Goal: Navigation & Orientation: Find specific page/section

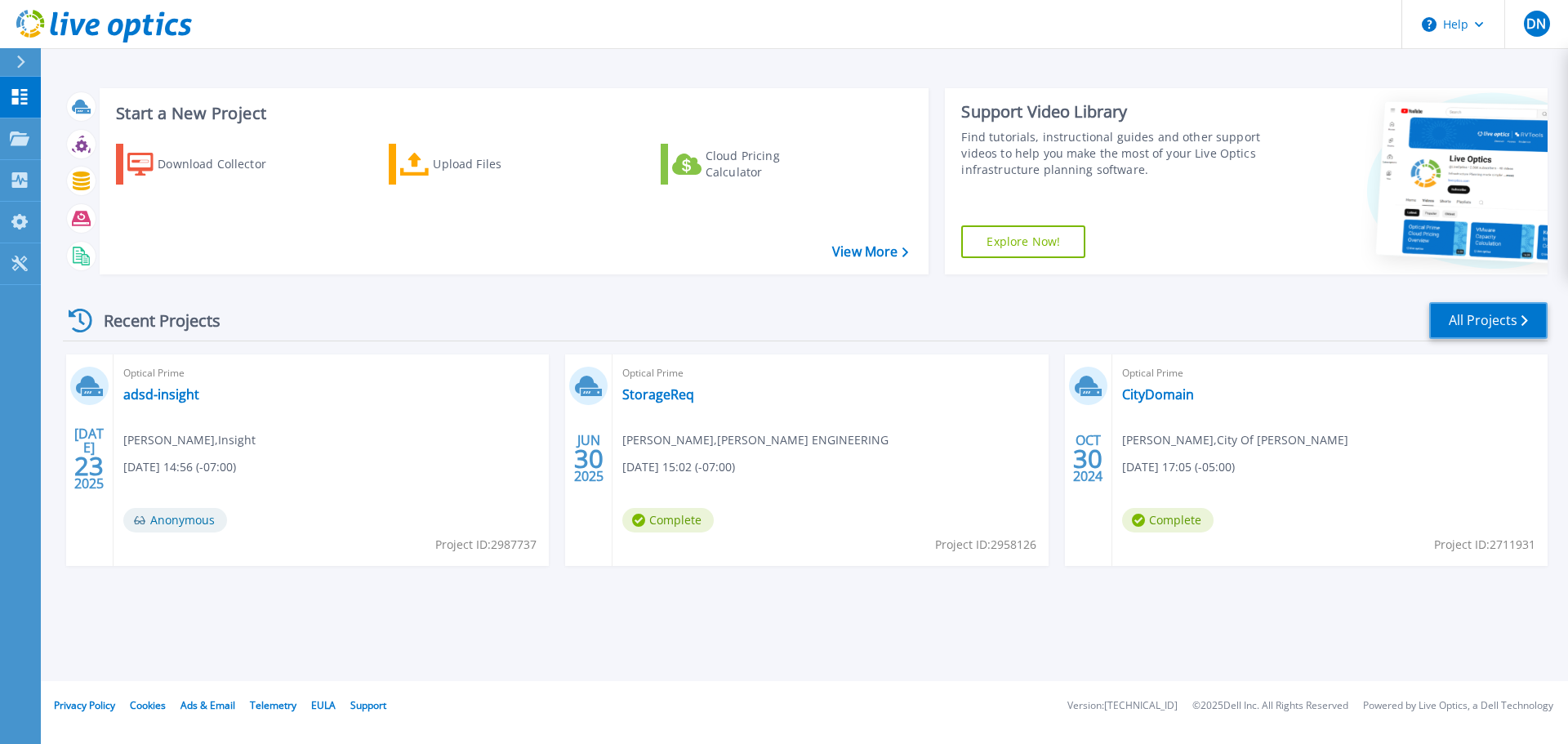
click at [1437, 316] on link "All Projects" at bounding box center [1488, 320] width 119 height 37
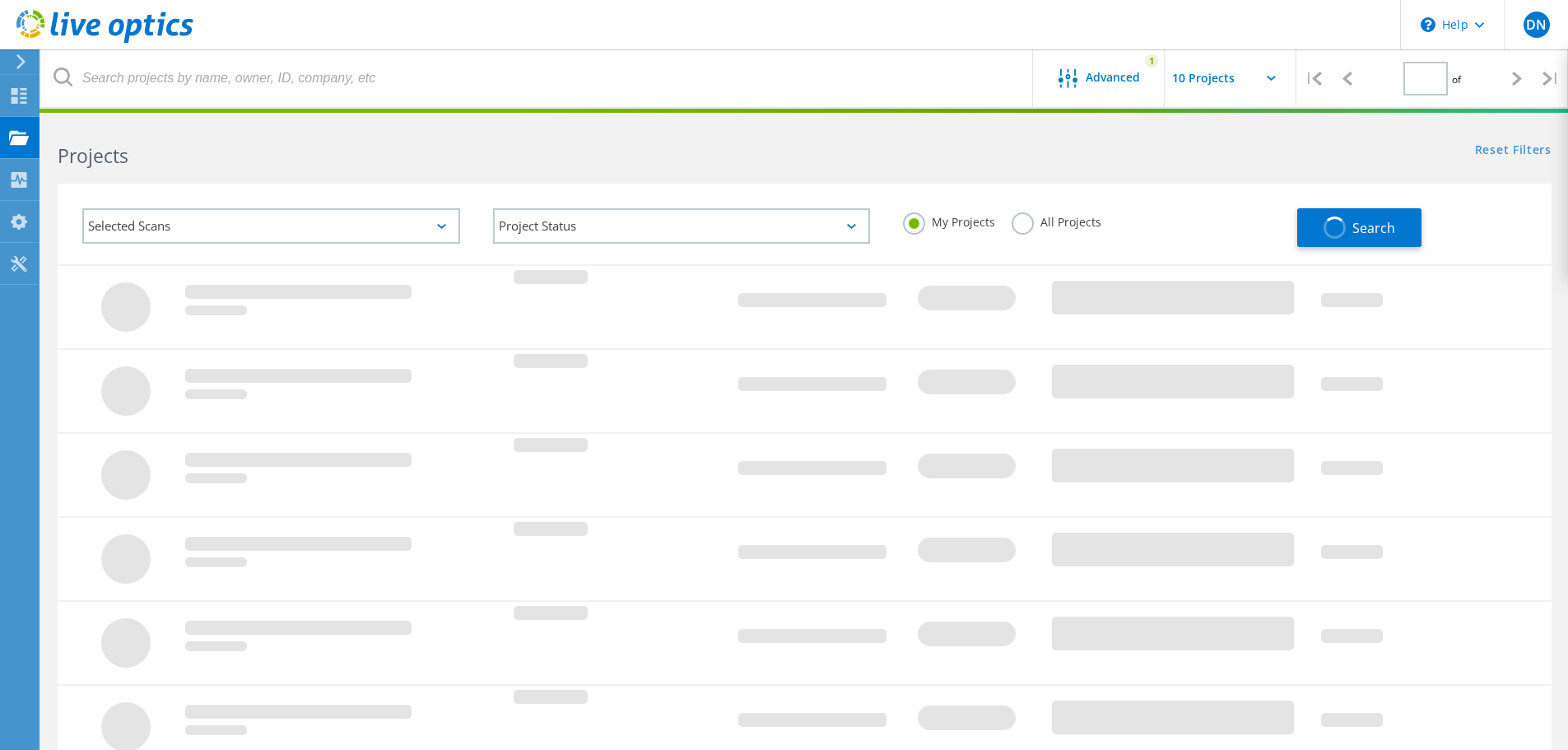
type input "1"
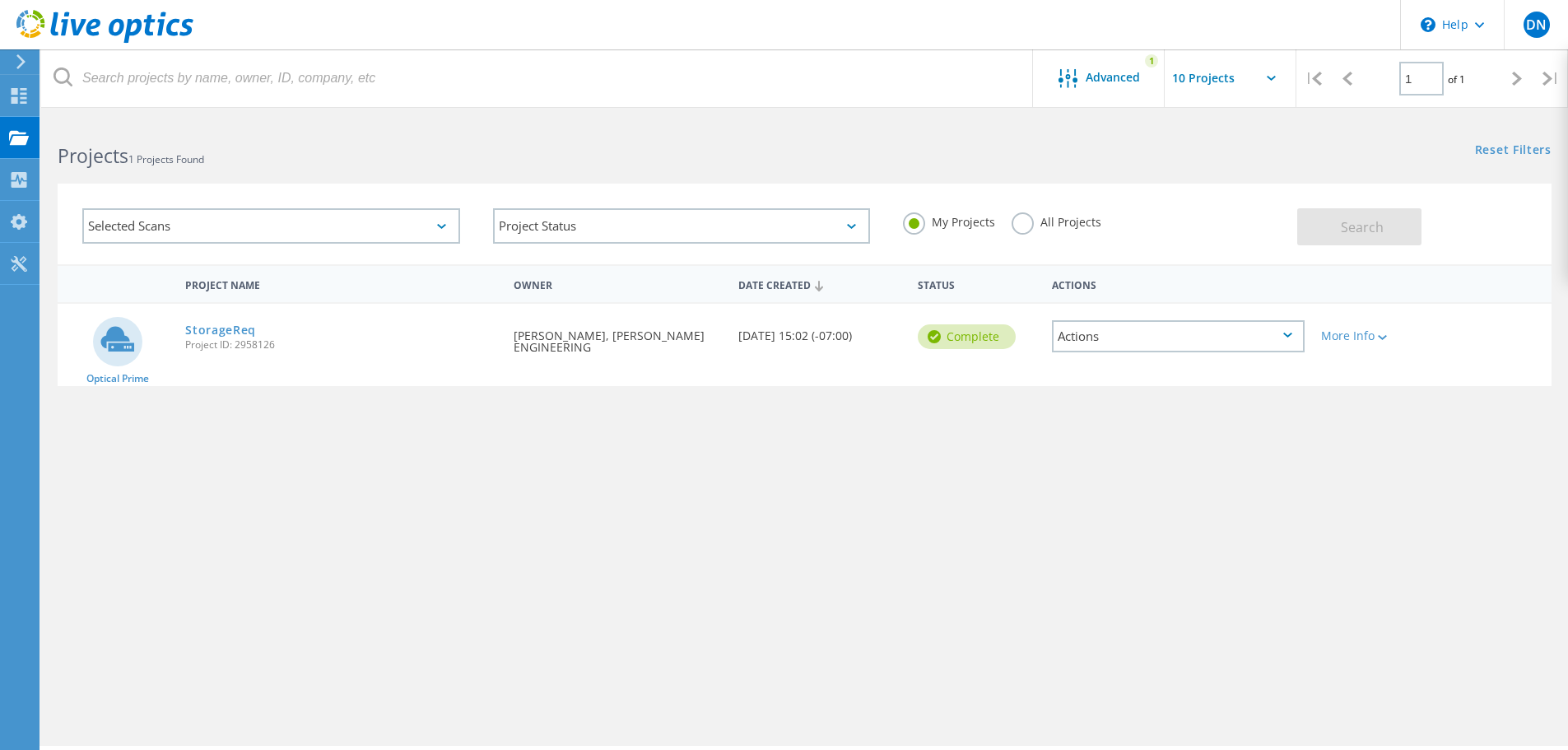
click at [103, 26] on icon at bounding box center [105, 26] width 177 height 34
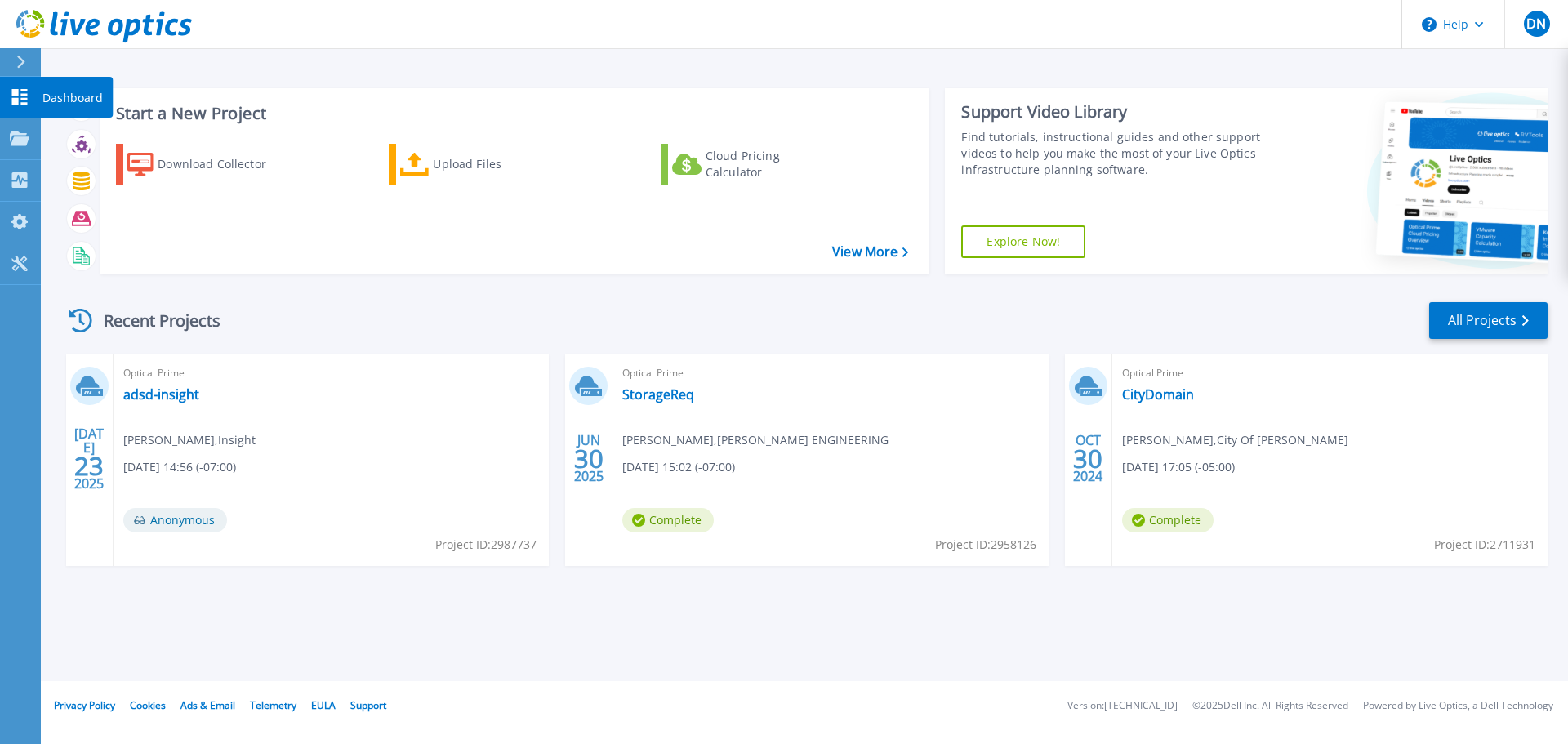
click at [26, 90] on icon at bounding box center [20, 96] width 15 height 15
click at [1433, 316] on link "All Projects" at bounding box center [1488, 320] width 119 height 37
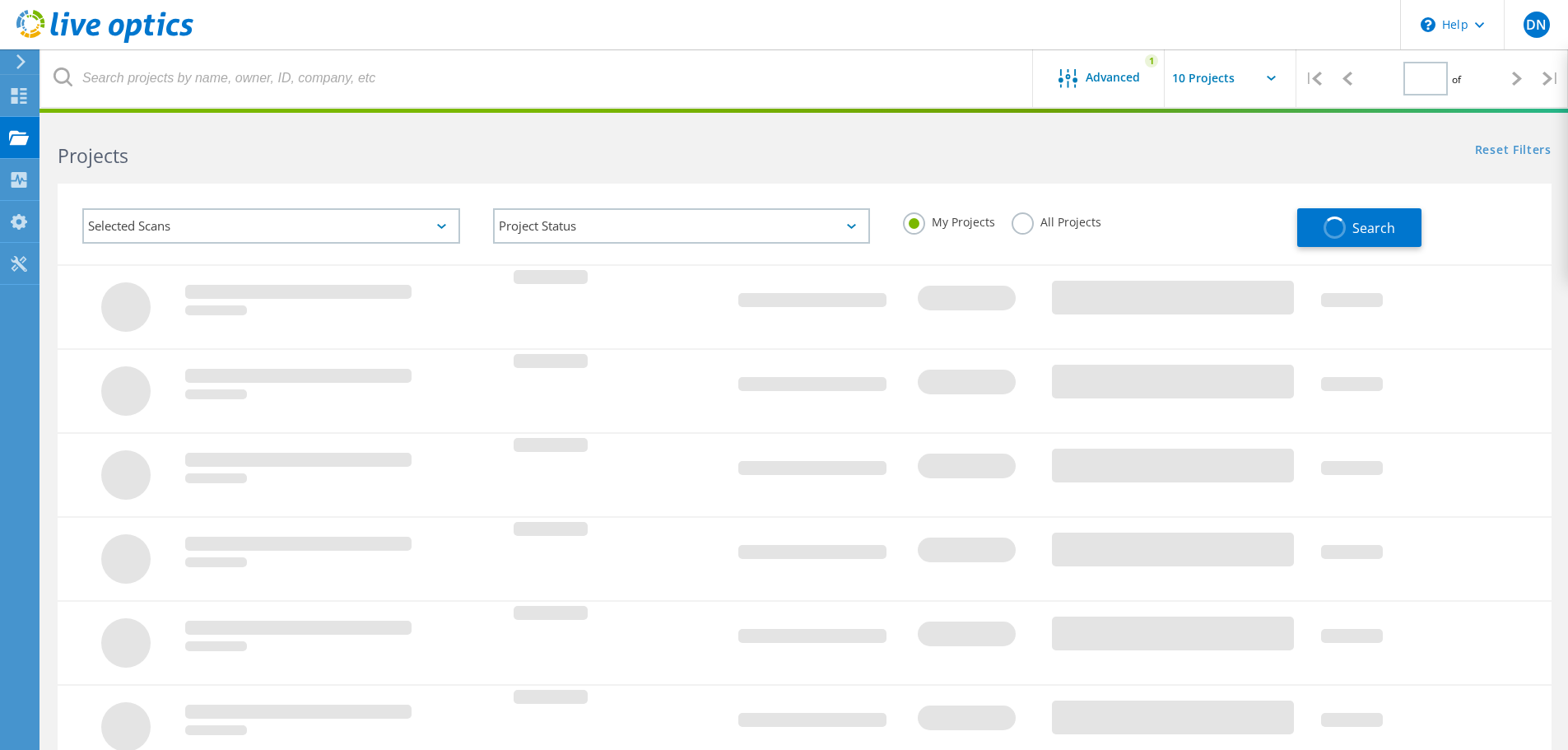
type input "1"
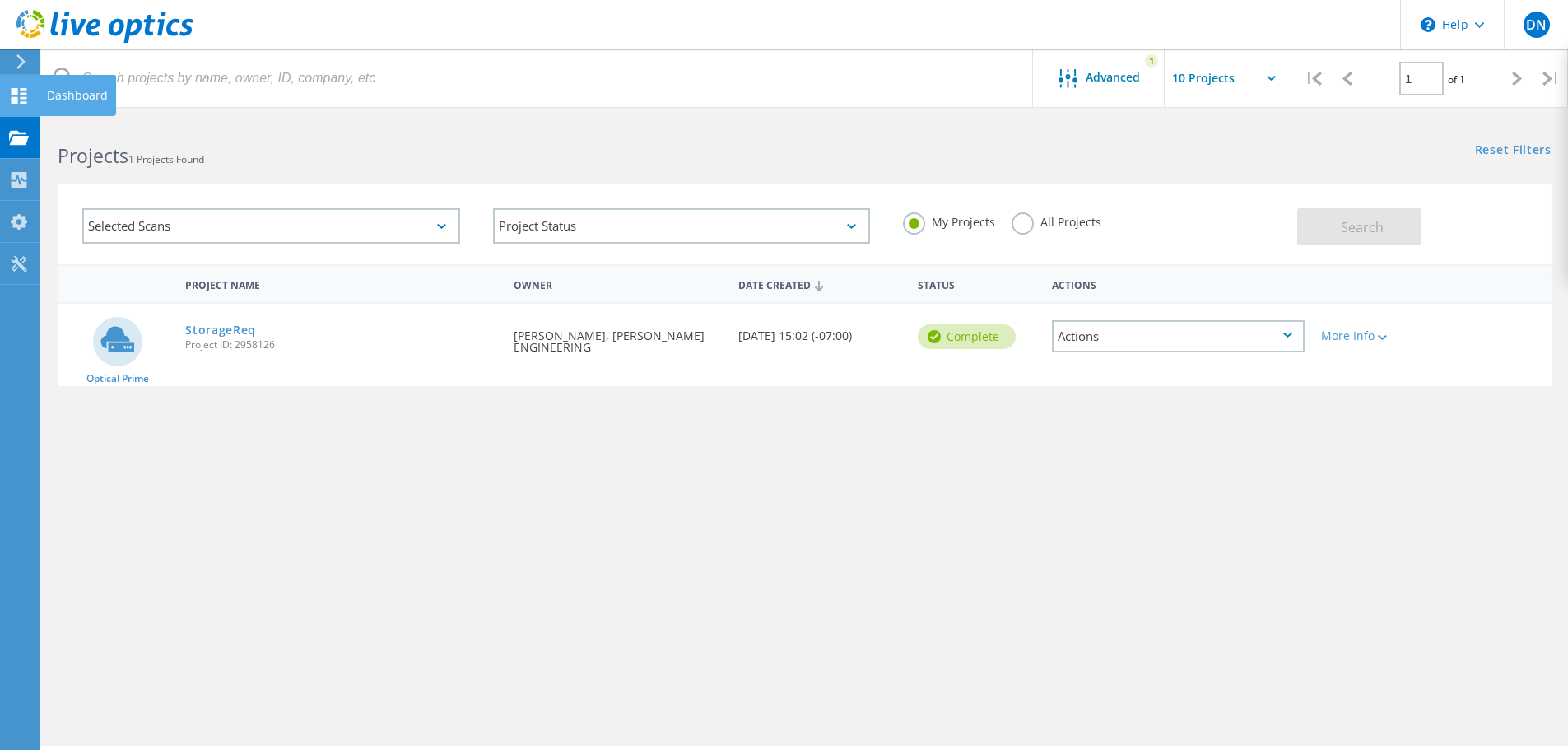
click at [27, 100] on icon at bounding box center [19, 95] width 20 height 16
